Goal: Transaction & Acquisition: Purchase product/service

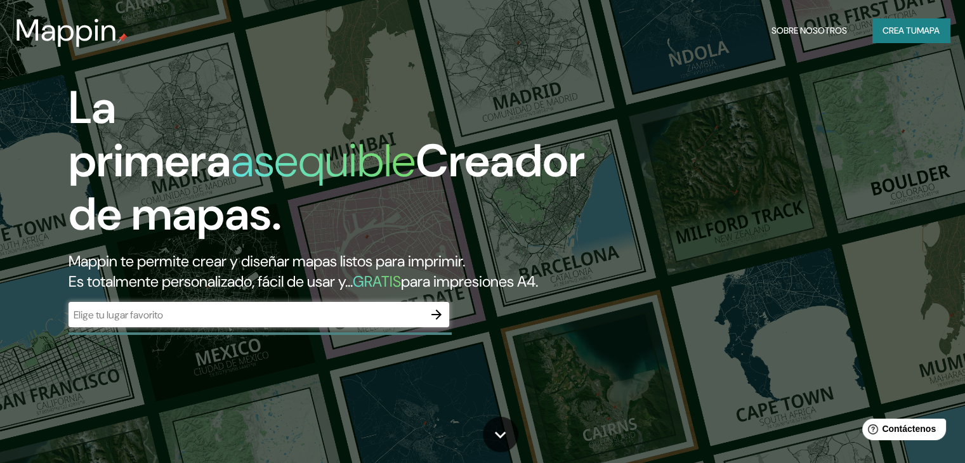
click at [914, 49] on div "Mappin Sobre nosotros Crea tu mapa" at bounding box center [482, 30] width 965 height 41
click at [912, 46] on div "Mappin Sobre nosotros Crea tu mapa" at bounding box center [482, 30] width 965 height 41
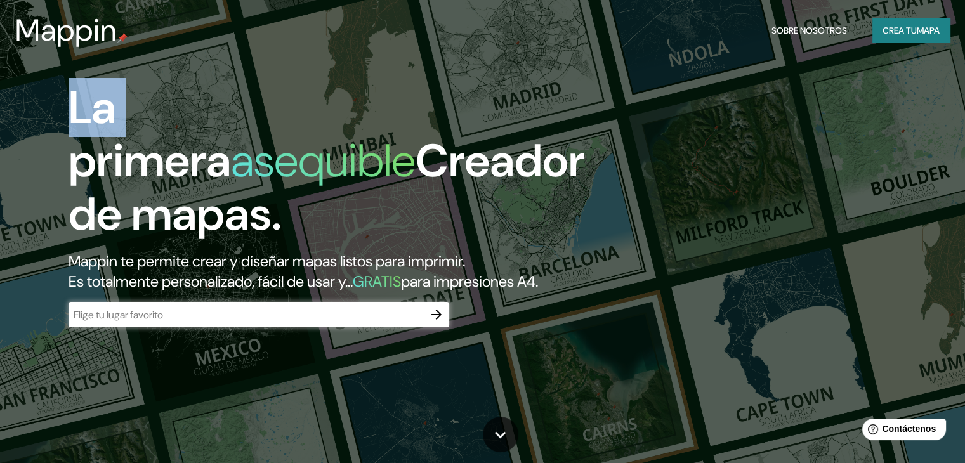
click at [911, 44] on div "Mappin Sobre nosotros Crea tu mapa" at bounding box center [482, 30] width 965 height 41
click at [906, 40] on button "Crea tu mapa" at bounding box center [911, 30] width 77 height 24
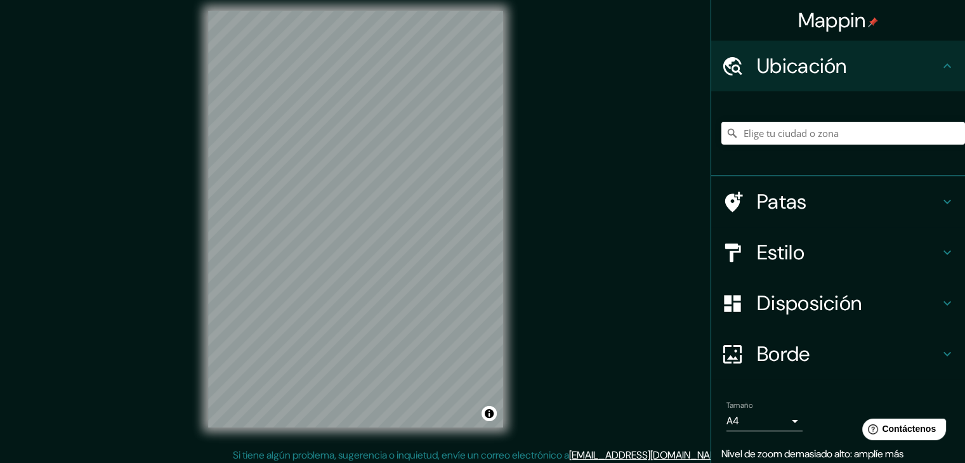
scroll to position [15, 0]
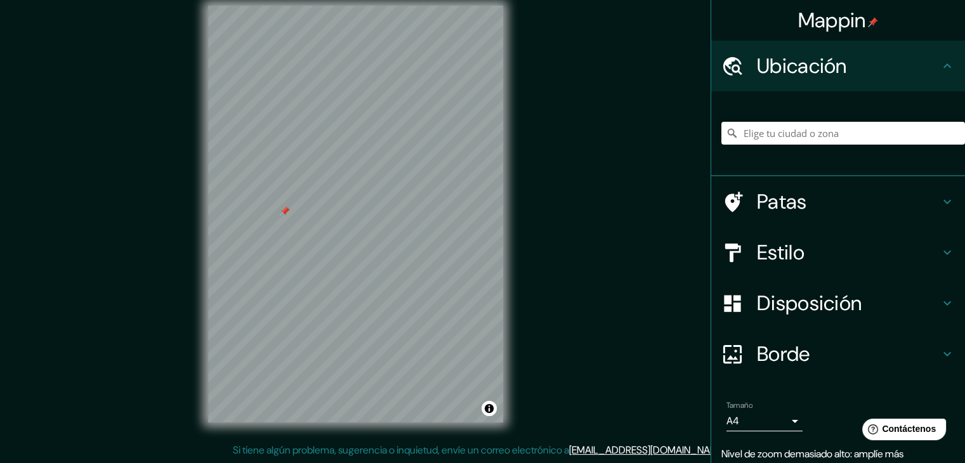
click at [280, 6] on div at bounding box center [355, 6] width 295 height 0
click at [175, 251] on div "Mappin Ubicación Patas Estilo Disposición Borde Elige un borde. Consejo : puede…" at bounding box center [482, 224] width 965 height 478
click at [806, 249] on h4 "Estilo" at bounding box center [848, 252] width 183 height 25
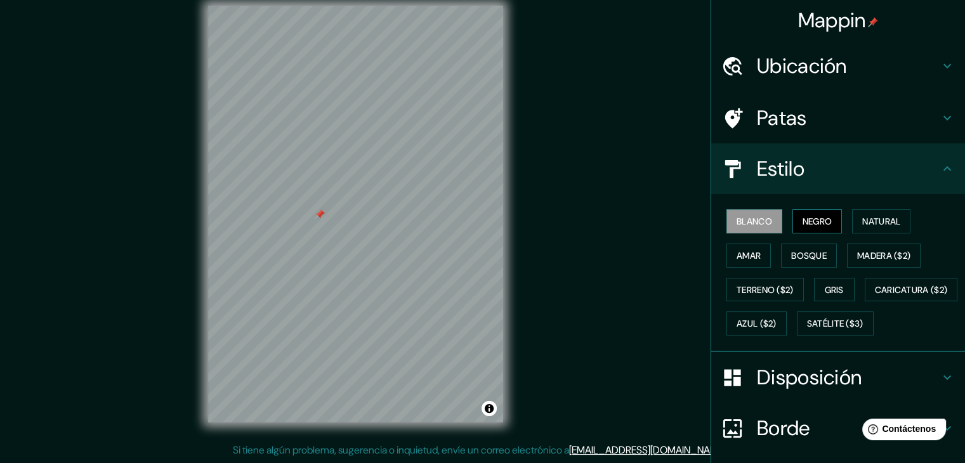
click at [804, 218] on font "Negro" at bounding box center [818, 221] width 30 height 11
click at [868, 252] on font "Madera ($2)" at bounding box center [883, 255] width 53 height 11
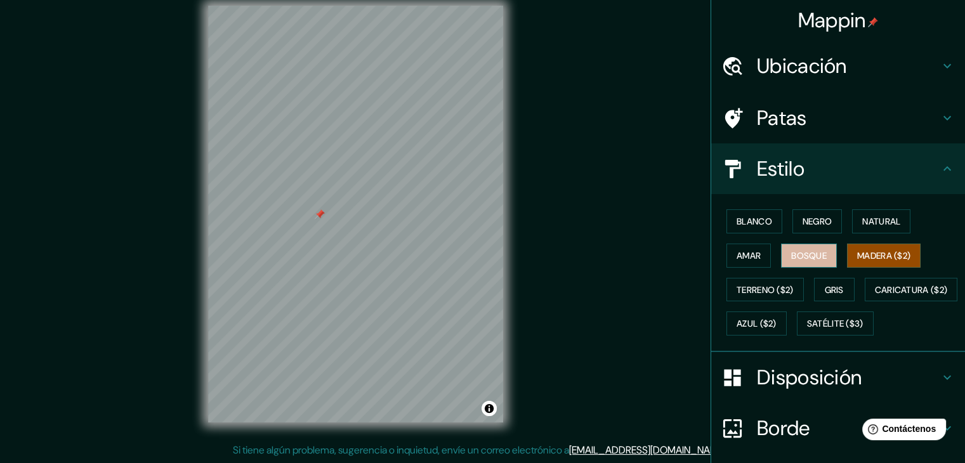
click at [823, 261] on button "Bosque" at bounding box center [809, 256] width 56 height 24
click at [743, 252] on font "Amar" at bounding box center [749, 255] width 24 height 11
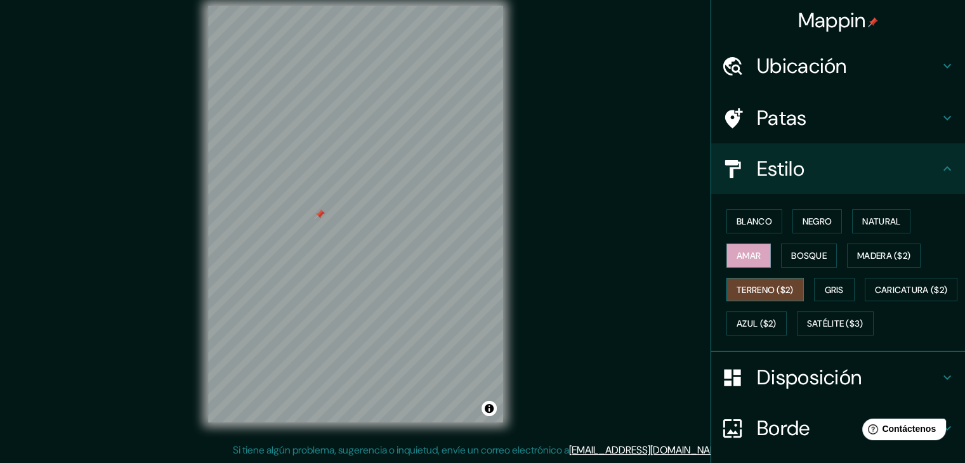
click at [739, 282] on font "Terreno ($2)" at bounding box center [765, 290] width 57 height 17
click at [814, 291] on button "Gris" at bounding box center [834, 290] width 41 height 24
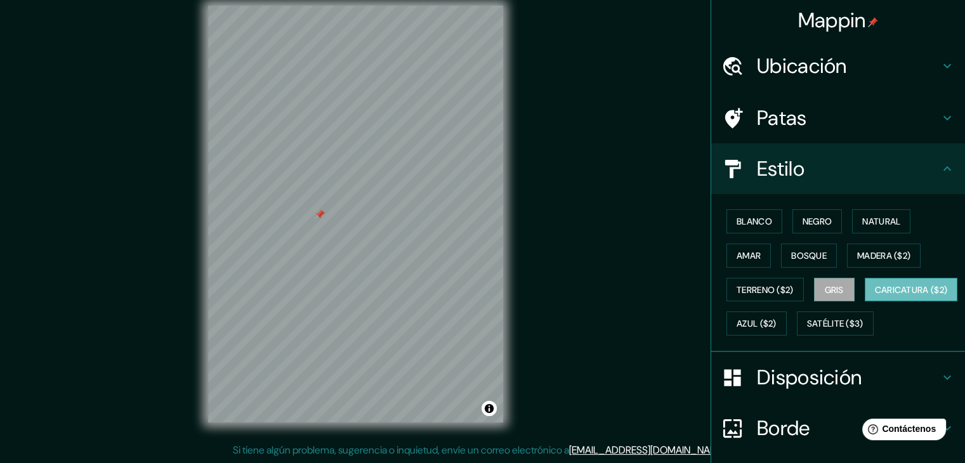
click at [875, 298] on font "Caricatura ($2)" at bounding box center [911, 290] width 73 height 17
click at [807, 330] on font "Satélite ($3)" at bounding box center [835, 324] width 56 height 11
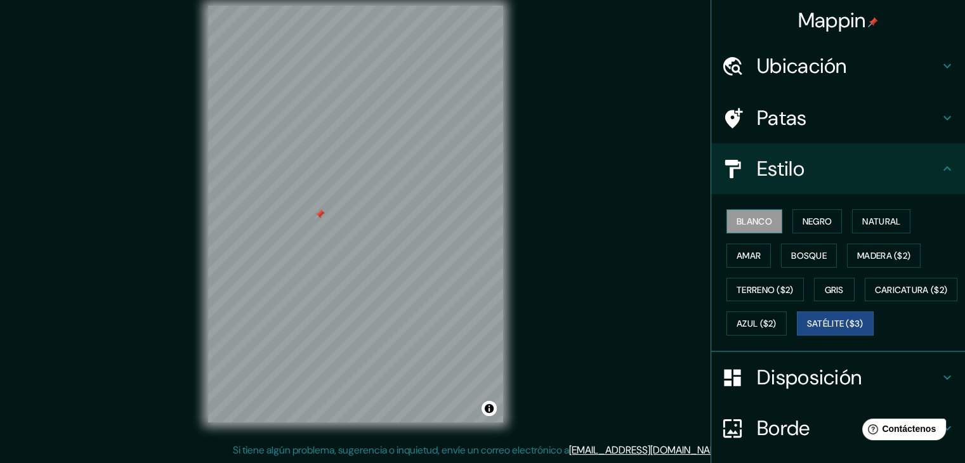
click at [758, 214] on font "Blanco" at bounding box center [755, 221] width 36 height 17
click at [817, 229] on button "Negro" at bounding box center [818, 221] width 50 height 24
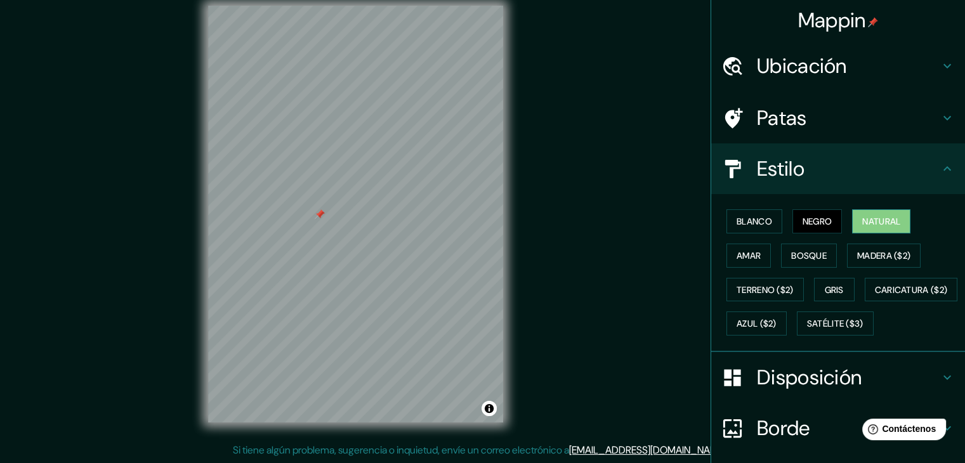
click at [866, 223] on font "Natural" at bounding box center [882, 221] width 38 height 11
click at [857, 250] on font "Madera ($2)" at bounding box center [883, 255] width 53 height 11
click at [320, 218] on div at bounding box center [320, 214] width 10 height 10
click at [380, 232] on div at bounding box center [378, 229] width 10 height 10
click at [376, 228] on div at bounding box center [378, 229] width 10 height 10
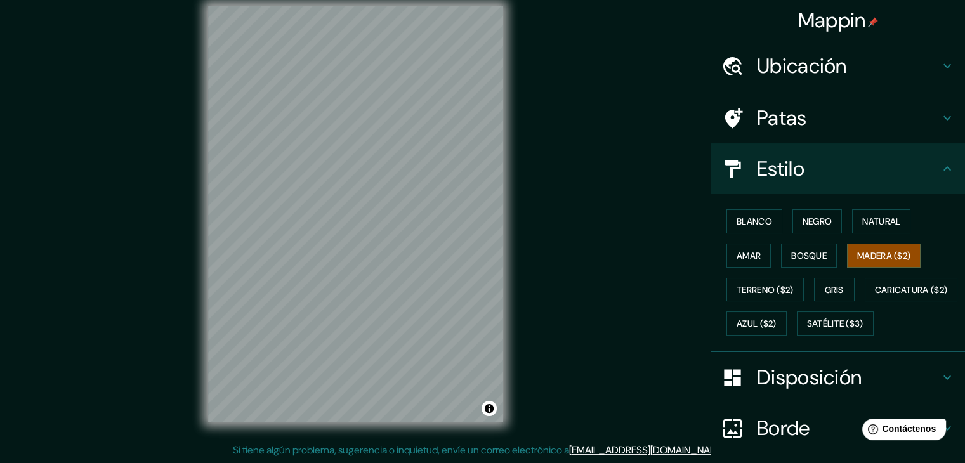
click at [734, 128] on icon at bounding box center [733, 118] width 22 height 22
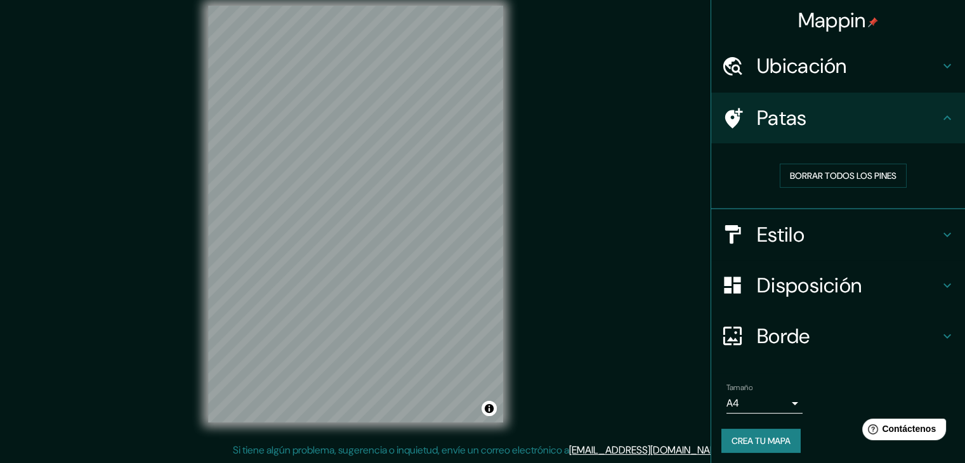
click at [807, 189] on div "Borrar todos los pines" at bounding box center [844, 176] width 244 height 44
click at [811, 183] on button "Borrar todos los pines" at bounding box center [843, 176] width 127 height 24
click at [780, 168] on button "Borrar todos los pines" at bounding box center [843, 176] width 127 height 24
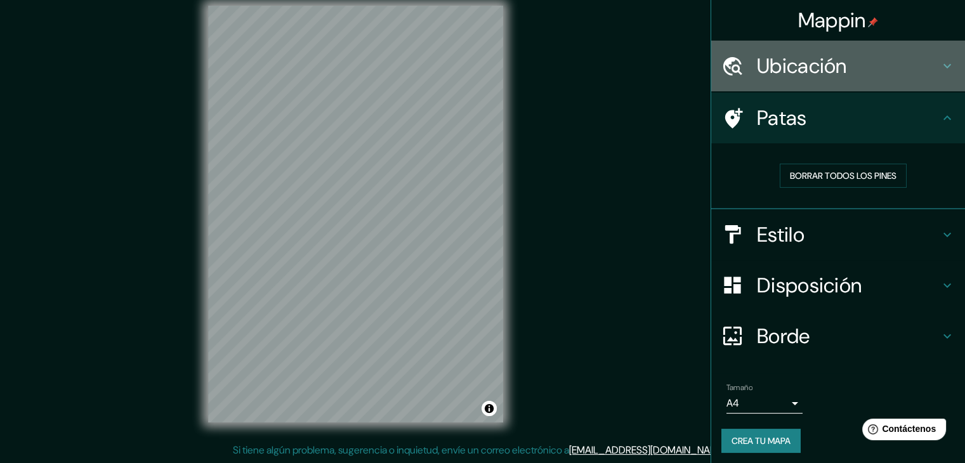
click at [788, 81] on div "Ubicación" at bounding box center [838, 66] width 254 height 51
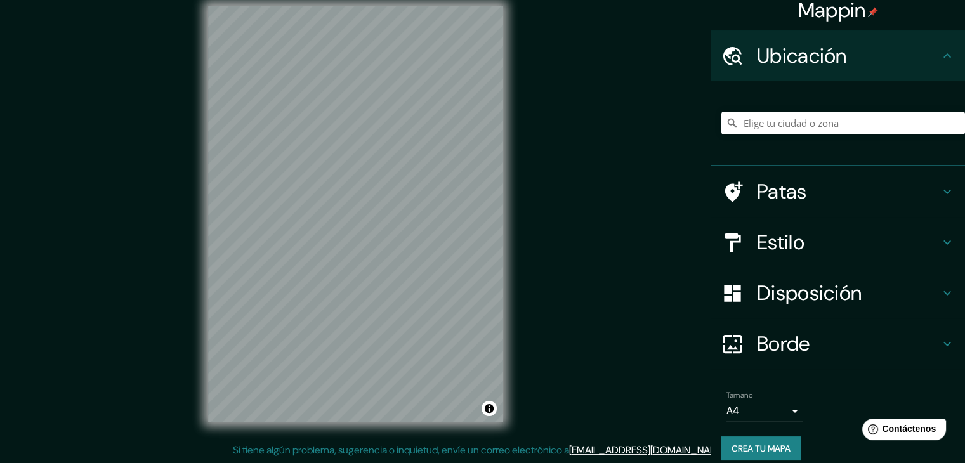
scroll to position [22, 0]
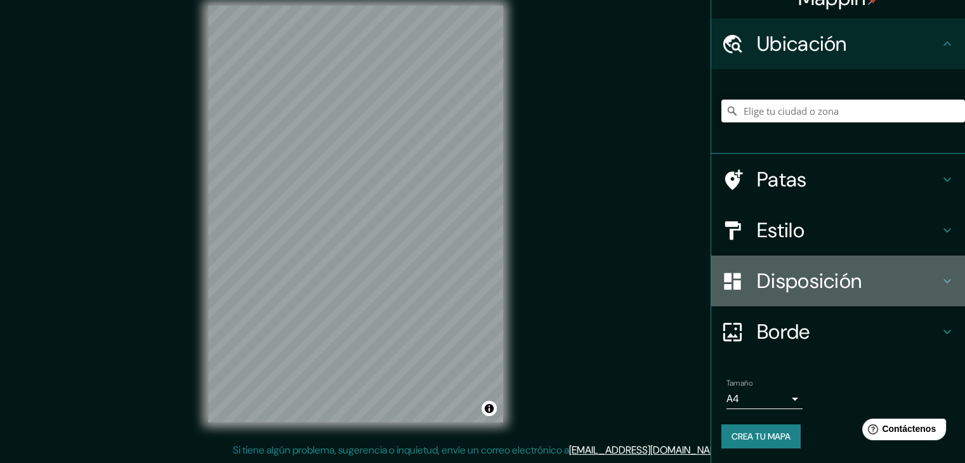
click at [789, 275] on font "Disposición" at bounding box center [809, 281] width 105 height 27
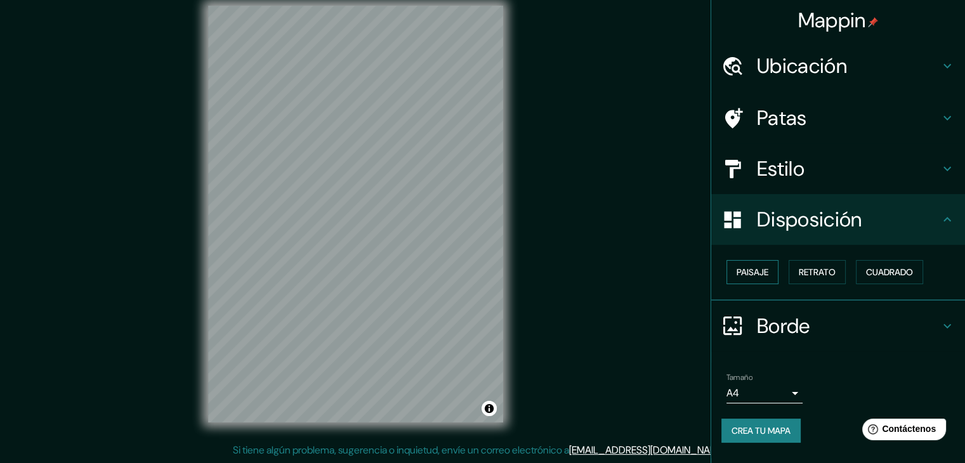
click at [755, 269] on font "Paisaje" at bounding box center [753, 272] width 32 height 11
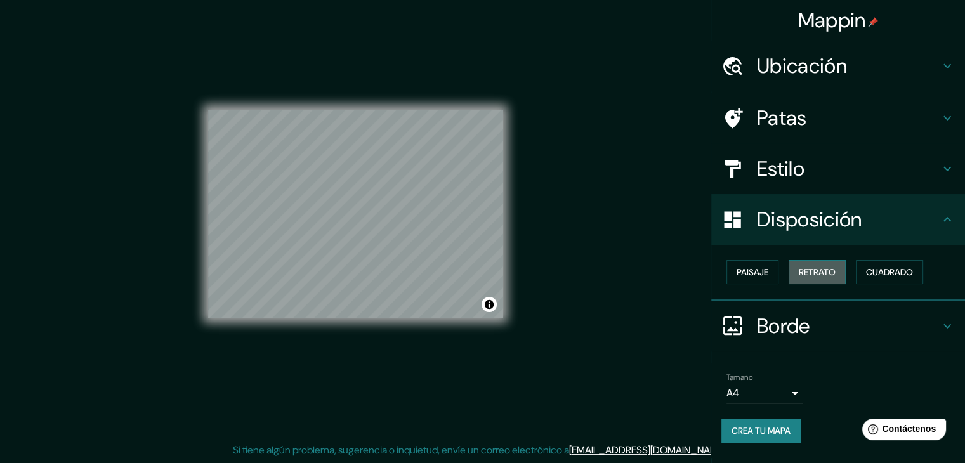
click at [823, 268] on font "Retrato" at bounding box center [817, 272] width 37 height 11
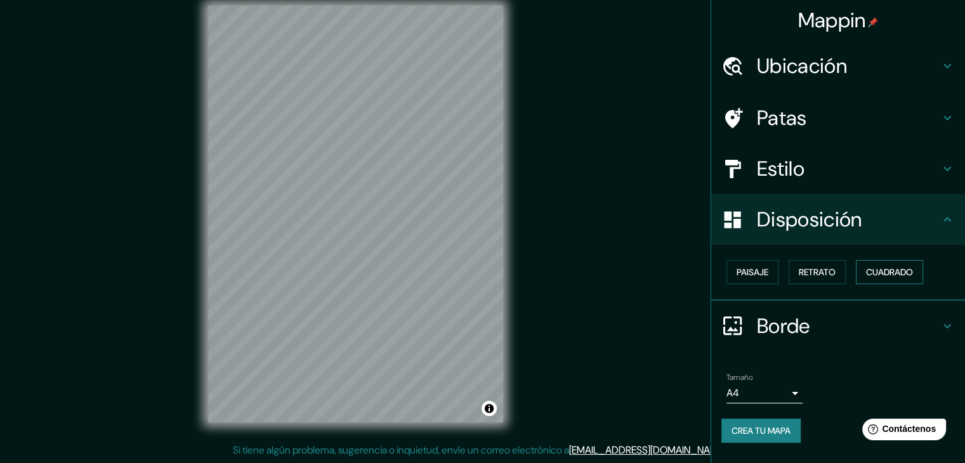
click at [884, 270] on font "Cuadrado" at bounding box center [889, 272] width 47 height 11
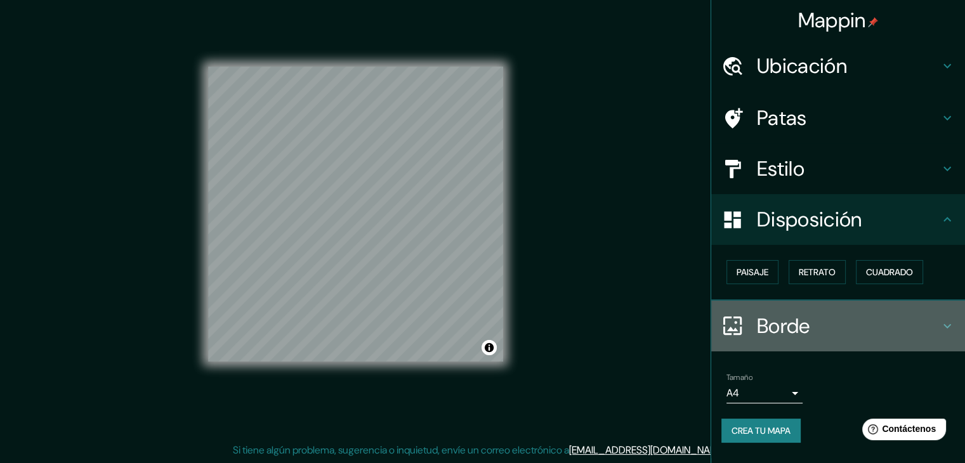
click at [769, 321] on font "Borde" at bounding box center [783, 326] width 53 height 27
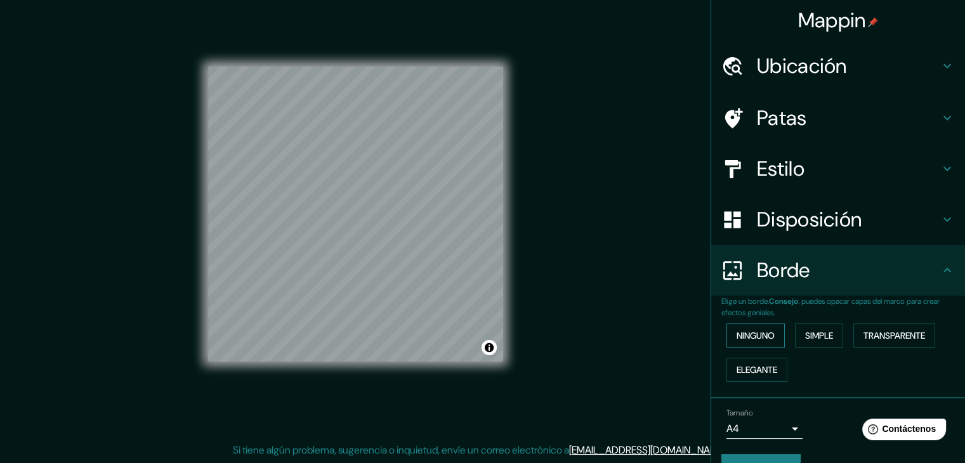
click at [761, 338] on font "Ninguno" at bounding box center [756, 335] width 38 height 11
click at [805, 334] on font "Simple" at bounding box center [819, 335] width 28 height 11
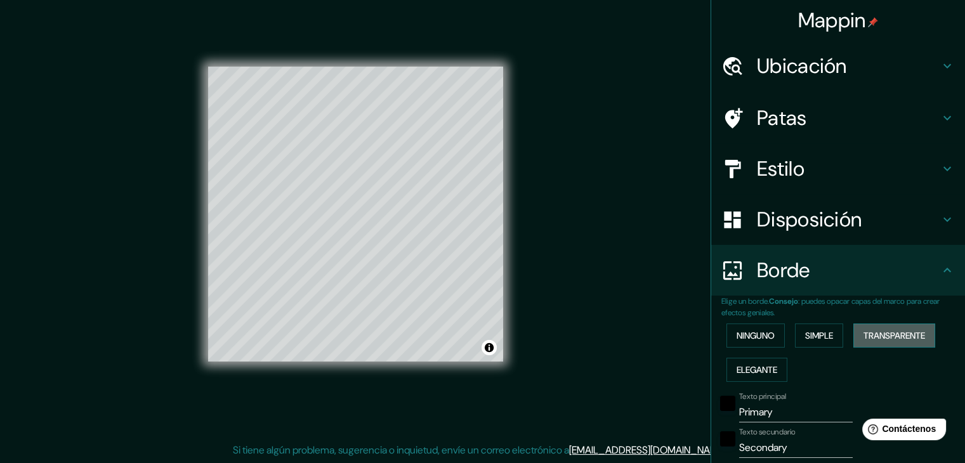
click at [871, 341] on font "Transparente" at bounding box center [895, 336] width 62 height 17
click at [836, 343] on button "Simple" at bounding box center [819, 336] width 48 height 24
click at [771, 363] on button "Elegante" at bounding box center [757, 370] width 61 height 24
click at [739, 332] on font "Ninguno" at bounding box center [756, 335] width 38 height 11
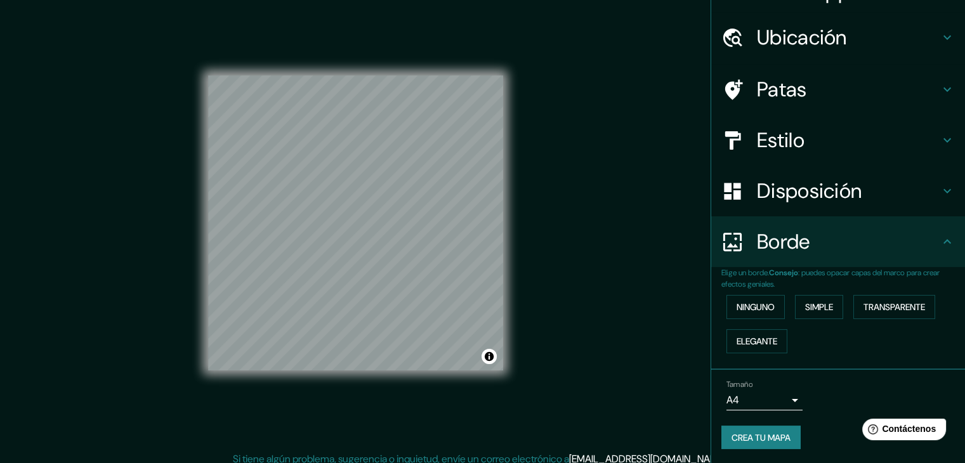
scroll to position [15, 0]
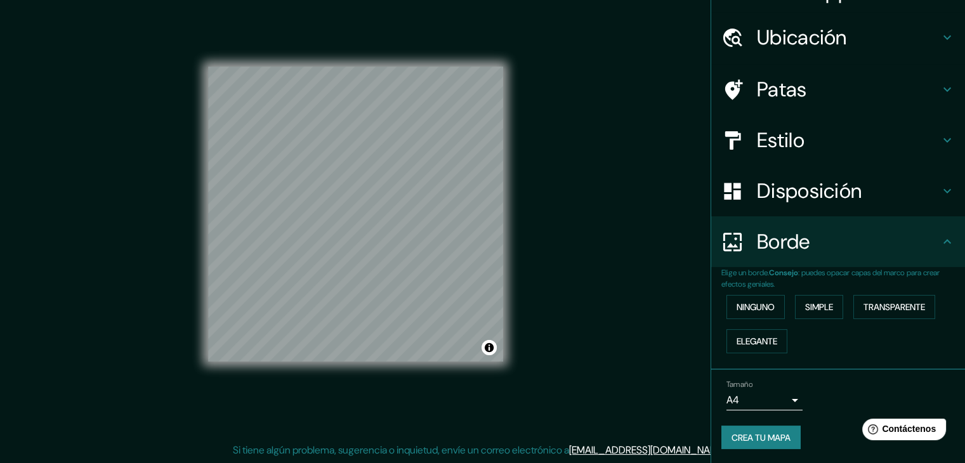
click at [777, 436] on font "Crea tu mapa" at bounding box center [761, 437] width 59 height 11
